Goal: Task Accomplishment & Management: Manage account settings

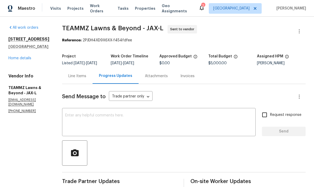
scroll to position [-1, 0]
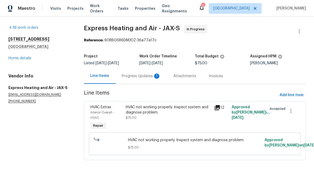
scroll to position [-1, 0]
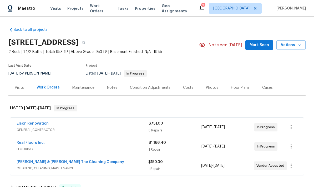
scroll to position [26, 0]
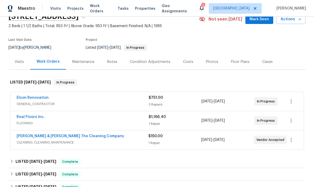
click at [115, 98] on div "Elson Renovation" at bounding box center [83, 98] width 132 height 6
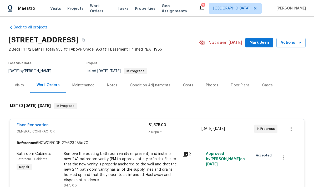
scroll to position [3, 0]
click at [48, 88] on div "Work Orders" at bounding box center [48, 85] width 36 height 16
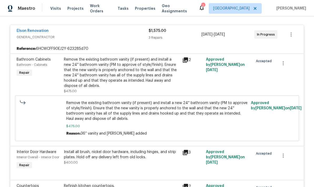
scroll to position [100, 0]
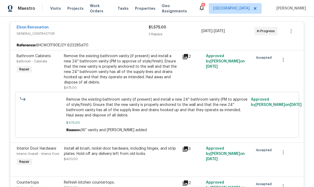
click at [95, 42] on div "Reference: 6HCWCFF90EJ2Y-623285d70" at bounding box center [156, 44] width 293 height 9
click at [35, 26] on link "Elson Renovation" at bounding box center [33, 28] width 32 height 4
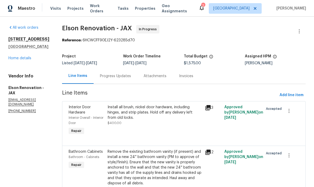
click at [17, 60] on link "Home details" at bounding box center [19, 58] width 23 height 4
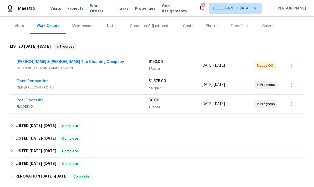
scroll to position [62, 0]
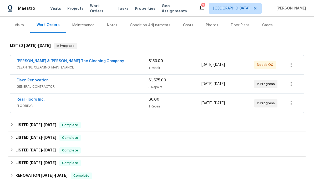
click at [262, 66] on span "Needs QC" at bounding box center [266, 64] width 18 height 5
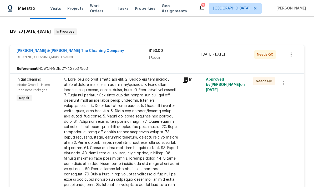
scroll to position [77, 0]
click at [187, 82] on icon at bounding box center [185, 79] width 5 height 5
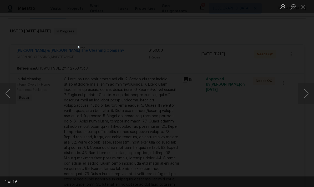
click at [308, 96] on button "Next image" at bounding box center [306, 93] width 16 height 21
click at [311, 93] on button "Next image" at bounding box center [306, 93] width 16 height 21
click at [309, 92] on button "Next image" at bounding box center [306, 93] width 16 height 21
click at [308, 92] on button "Next image" at bounding box center [306, 93] width 16 height 21
click at [308, 91] on button "Next image" at bounding box center [306, 93] width 16 height 21
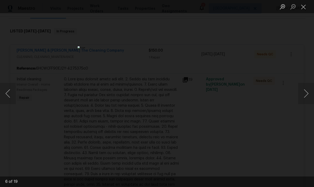
click at [308, 91] on button "Next image" at bounding box center [306, 93] width 16 height 21
click at [306, 92] on button "Next image" at bounding box center [306, 93] width 16 height 21
click at [307, 89] on button "Next image" at bounding box center [306, 93] width 16 height 21
click at [307, 90] on button "Next image" at bounding box center [306, 93] width 16 height 21
click at [306, 91] on button "Next image" at bounding box center [306, 93] width 16 height 21
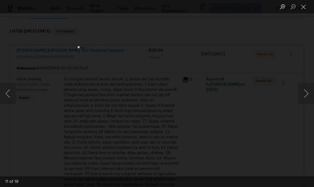
click at [307, 89] on button "Next image" at bounding box center [306, 93] width 16 height 21
click at [307, 90] on button "Next image" at bounding box center [306, 93] width 16 height 21
click at [301, 9] on button "Close lightbox" at bounding box center [303, 6] width 11 height 9
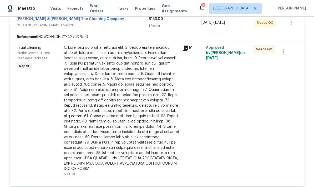
scroll to position [108, 0]
click at [170, 119] on div at bounding box center [121, 108] width 115 height 126
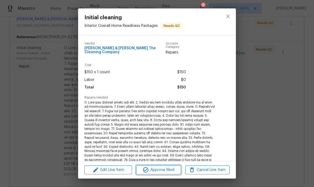
click at [157, 171] on span "Approve Work" at bounding box center [158, 169] width 41 height 7
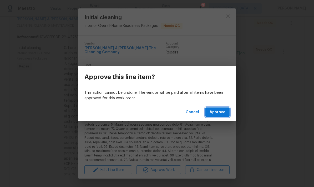
click at [219, 116] on button "Approve" at bounding box center [217, 112] width 24 height 10
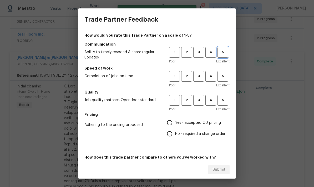
click at [226, 52] on span "5" at bounding box center [223, 52] width 10 height 6
click at [224, 77] on span "5" at bounding box center [223, 76] width 10 height 6
click at [225, 102] on span "5" at bounding box center [223, 100] width 10 height 6
click at [172, 123] on input "Yes - accepted OD pricing" at bounding box center [169, 122] width 11 height 11
radio input "true"
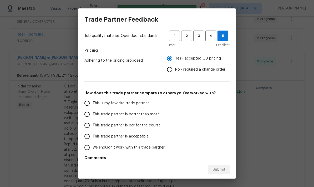
scroll to position [67, 0]
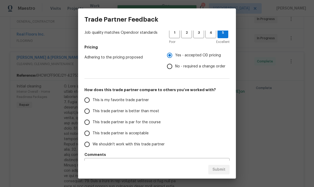
click at [103, 114] on label "This trade partner is better than most" at bounding box center [123, 110] width 83 height 11
click at [93, 114] on input "This trade partner is better than most" at bounding box center [87, 110] width 11 height 11
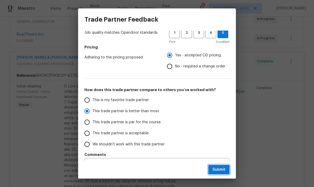
click at [224, 171] on span "Submit" at bounding box center [218, 169] width 13 height 7
radio input "true"
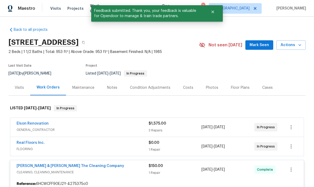
scroll to position [0, 0]
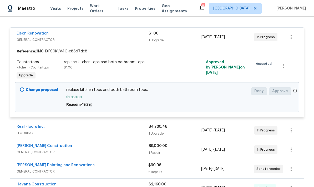
scroll to position [93, 0]
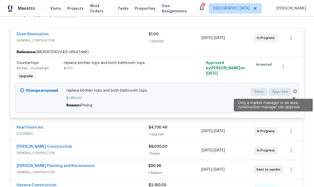
click at [295, 93] on icon at bounding box center [294, 90] width 3 height 3
click at [293, 93] on icon at bounding box center [294, 90] width 3 height 3
